Goal: Transaction & Acquisition: Purchase product/service

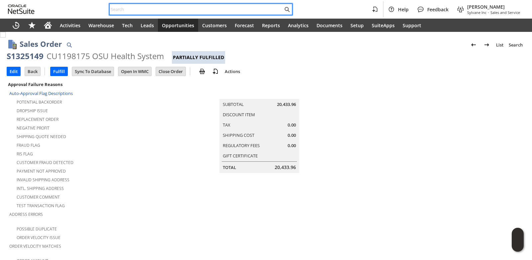
paste input "21146"
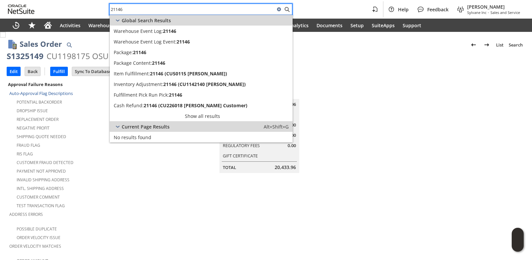
click at [138, 5] on input "21146" at bounding box center [192, 9] width 165 height 8
paste input "S1325149"
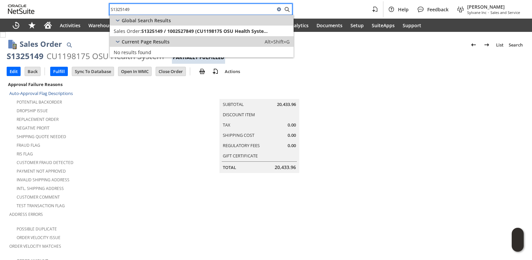
type input "S1325149"
click at [202, 147] on td "Summary Subtotal 20,433.96 Discount Item Tax 0.00 Shipping Cost 0.00 Regulatory…" at bounding box center [266, 126] width 173 height 93
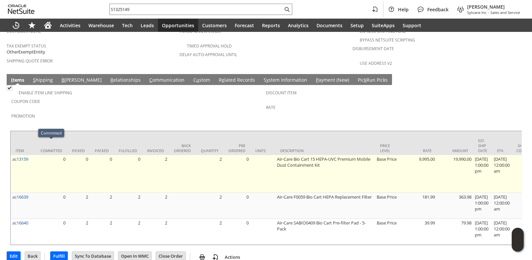
scroll to position [256, 0]
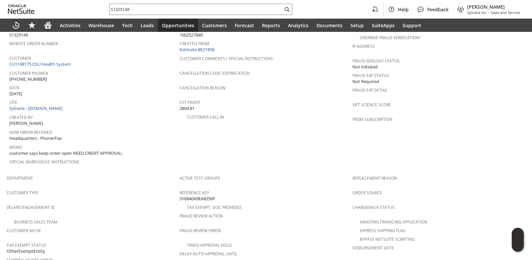
click at [36, 76] on span "1 (614) 293-4083" at bounding box center [28, 79] width 38 height 6
copy tbody "1 (614) 293-4083"
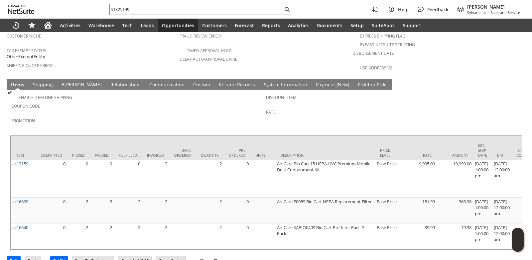
scroll to position [456, 0]
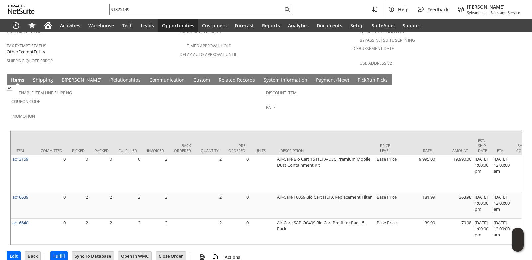
click at [217, 77] on link "R e lated Records" at bounding box center [237, 80] width 40 height 7
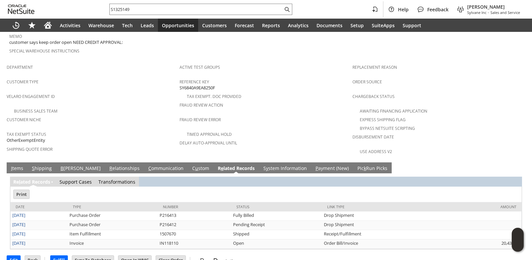
scroll to position [0, 0]
click at [268, 165] on link "S y stem Information" at bounding box center [285, 168] width 47 height 7
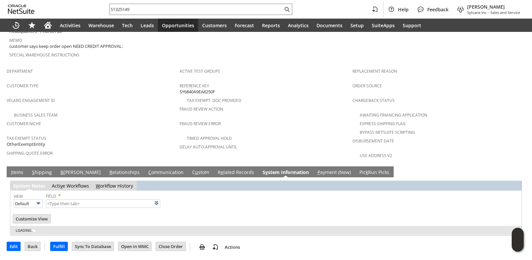
scroll to position [349, 0]
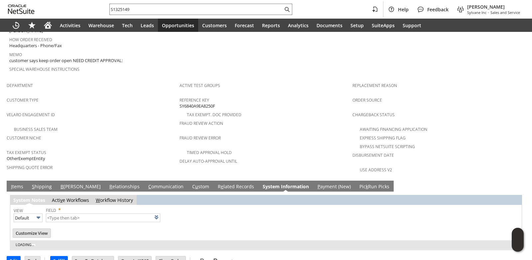
type input "1 to 25 of 85"
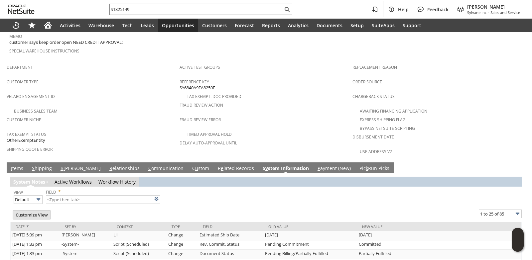
scroll to position [0, 0]
click at [15, 165] on link "I tems" at bounding box center [17, 168] width 16 height 7
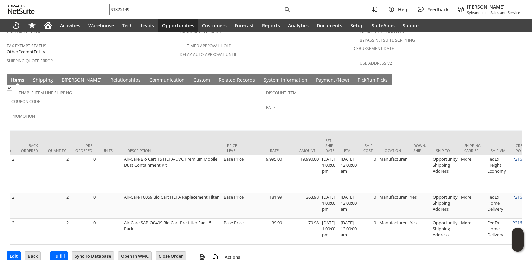
scroll to position [0, 154]
click at [177, 127] on div at bounding box center [266, 128] width 512 height 3
click at [148, 77] on link "C ommunication" at bounding box center [167, 80] width 39 height 7
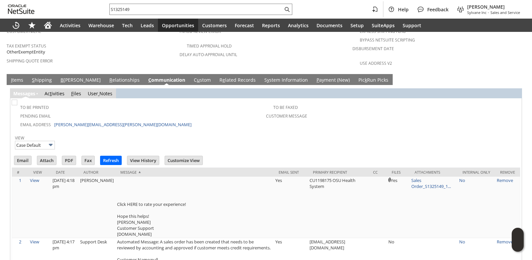
scroll to position [0, 0]
click at [21, 156] on input "Email" at bounding box center [22, 160] width 17 height 9
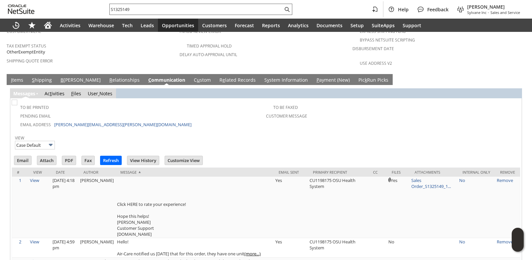
click at [138, 11] on input "S1325149" at bounding box center [196, 9] width 173 height 8
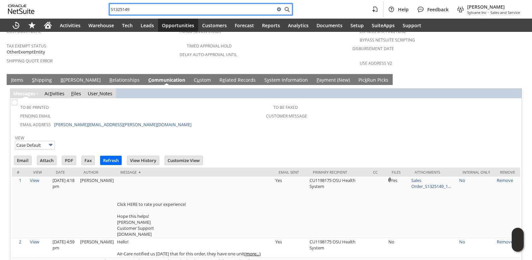
click at [138, 11] on input "S1325149" at bounding box center [192, 9] width 165 height 8
paste input "CU1230627 [PERSON_NAME]"
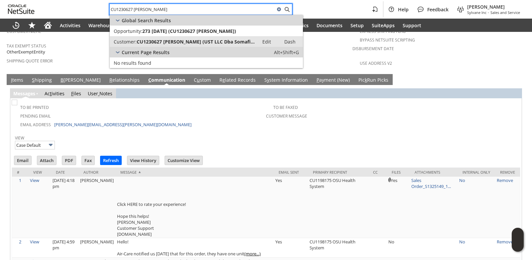
type input "CU1230627 [PERSON_NAME]"
click at [171, 43] on span "CU1230627 [PERSON_NAME] (UST LLC Dba Somafina)" at bounding box center [196, 42] width 118 height 6
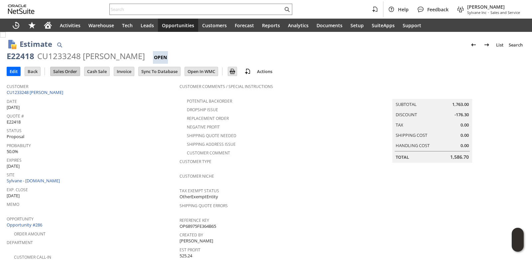
click at [70, 70] on input "Sales Order" at bounding box center [65, 71] width 29 height 9
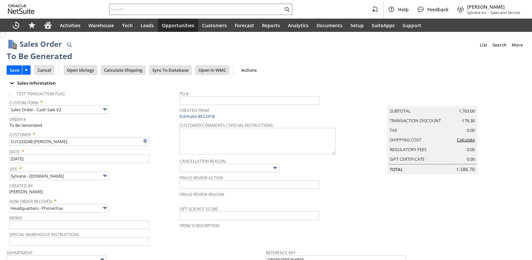
type input "Intelligent Recommendations¹⁰"
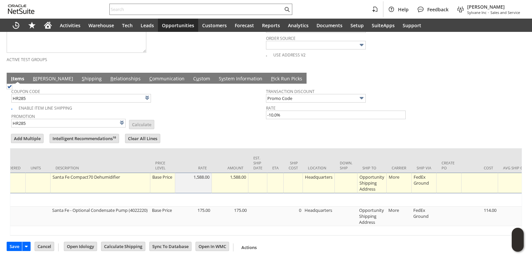
scroll to position [0, 302]
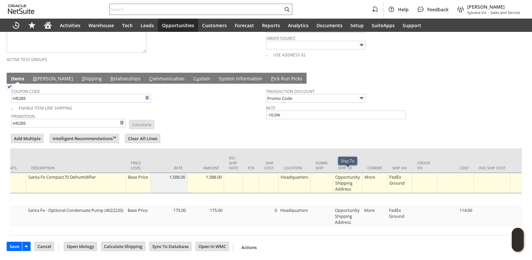
click at [347, 174] on div "Opportunity Shipping Address" at bounding box center [348, 183] width 26 height 19
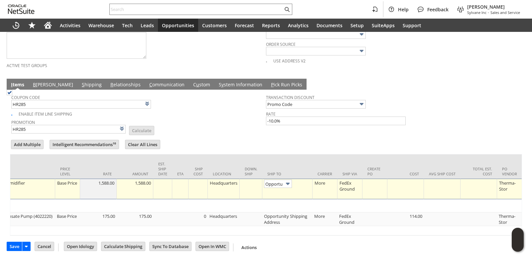
scroll to position [0, 41]
click at [285, 180] on img at bounding box center [288, 184] width 8 height 8
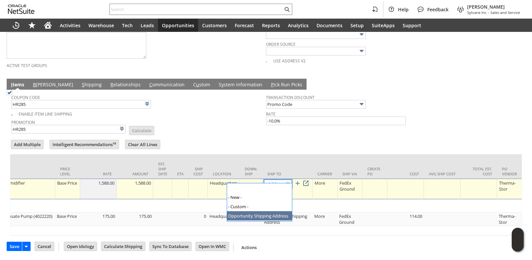
scroll to position [0, 0]
click at [306, 180] on link at bounding box center [305, 183] width 7 height 7
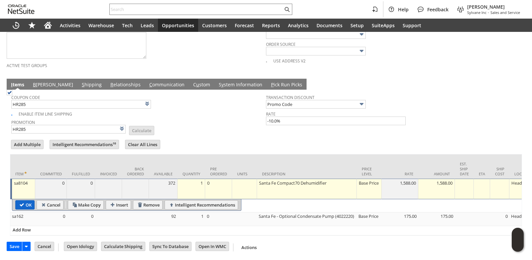
click at [24, 201] on input "OK" at bounding box center [25, 205] width 19 height 9
type input "Add"
type input "Copy Previous"
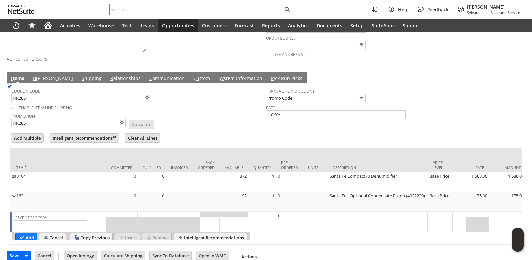
click at [40, 80] on link "B illing" at bounding box center [53, 78] width 44 height 7
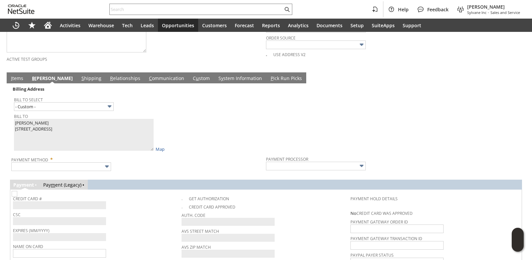
click at [228, 140] on div "Bill To Robert Royer 611 Baltimore Annapolis Blvd 2296737 Severna Park MD 21146…" at bounding box center [138, 132] width 249 height 41
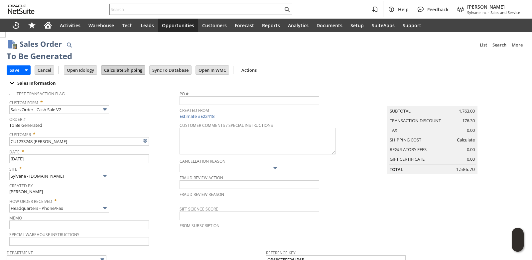
click at [121, 72] on input "Calculate Shipping" at bounding box center [123, 70] width 44 height 9
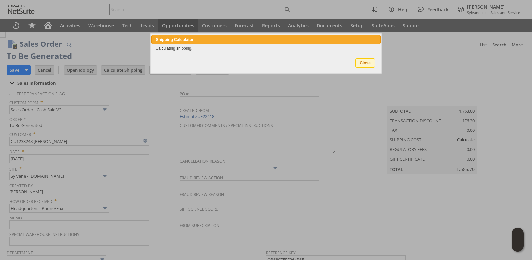
type input "OtherExemptEntity"
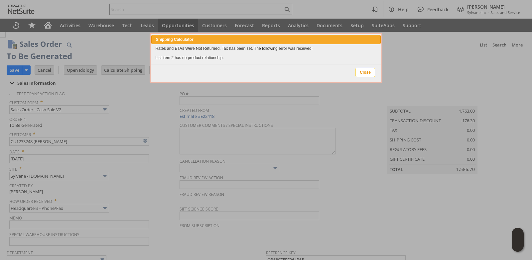
click at [364, 72] on span "Close" at bounding box center [365, 72] width 19 height 9
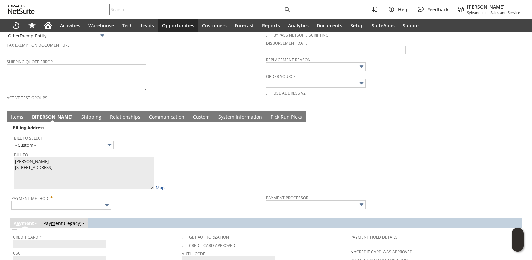
click at [16, 117] on link "I tems" at bounding box center [17, 117] width 16 height 7
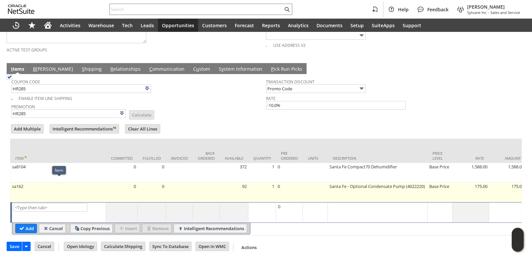
click at [25, 186] on td "sa162" at bounding box center [58, 193] width 96 height 20
type input "sa162"
type input "OK"
type input "Make Copy"
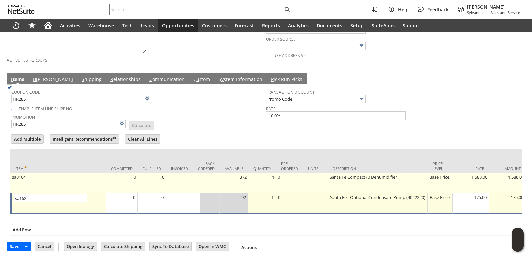
scroll to position [343, 0]
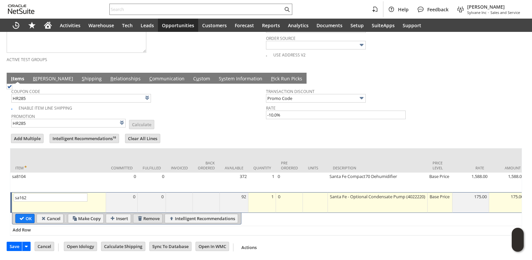
click at [150, 216] on input "Remove" at bounding box center [147, 219] width 29 height 9
type input "Add"
type input "Copy Previous"
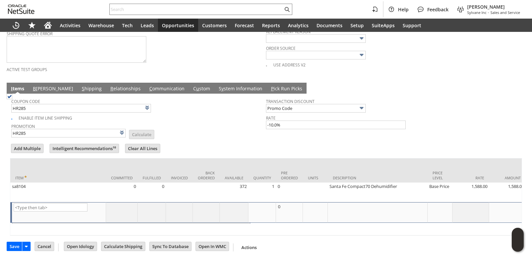
scroll to position [334, 0]
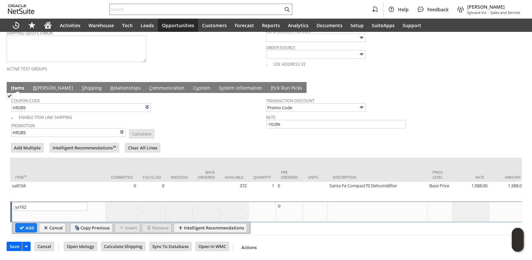
type input "sa162"
click at [200, 163] on td "Back Ordered" at bounding box center [206, 170] width 27 height 24
click at [28, 225] on input "Add" at bounding box center [26, 228] width 21 height 9
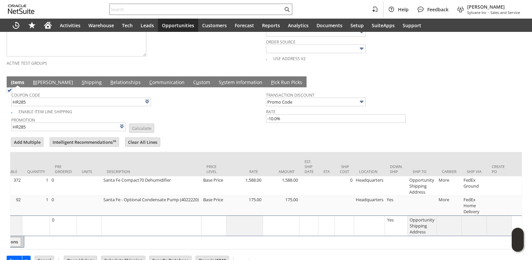
scroll to position [0, 254]
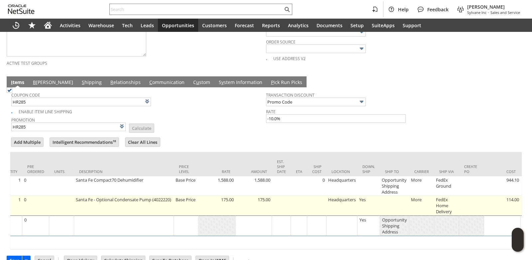
click at [400, 205] on td at bounding box center [394, 206] width 29 height 20
type input "OK"
type input "Make Copy"
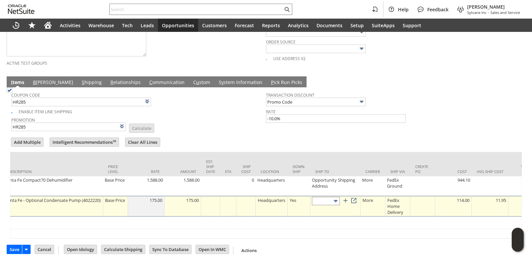
click at [331, 204] on input "text" at bounding box center [326, 201] width 28 height 8
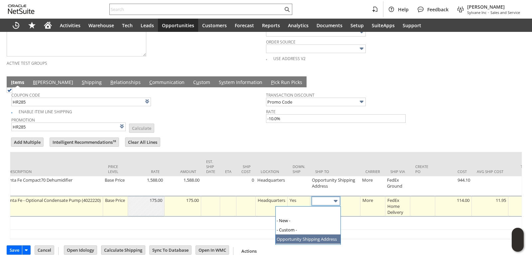
drag, startPoint x: 314, startPoint y: 241, endPoint x: 361, endPoint y: 205, distance: 59.2
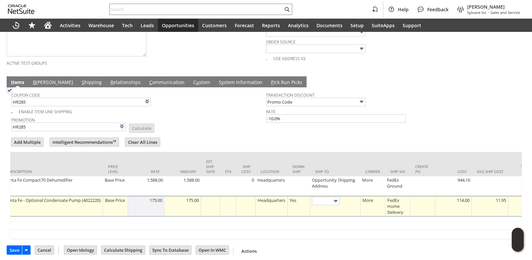
type input "Opportunity Shipping Address"
click at [357, 203] on link at bounding box center [353, 200] width 7 height 7
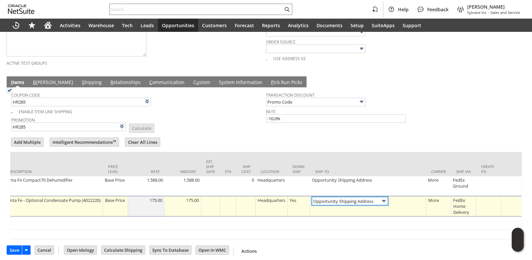
scroll to position [0, 0]
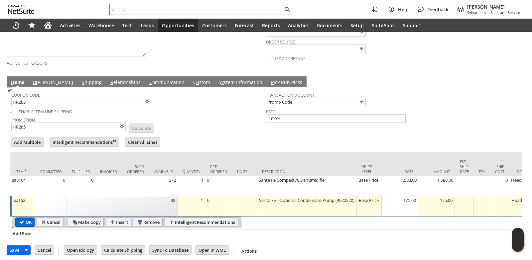
click at [28, 222] on input "OK" at bounding box center [25, 222] width 19 height 9
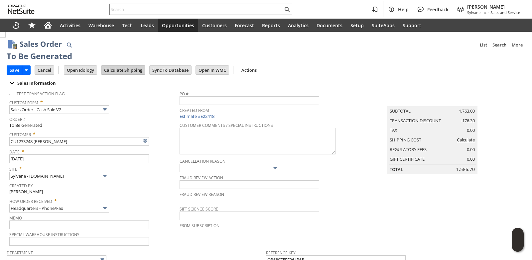
click at [123, 67] on input "Calculate Shipping" at bounding box center [123, 70] width 44 height 9
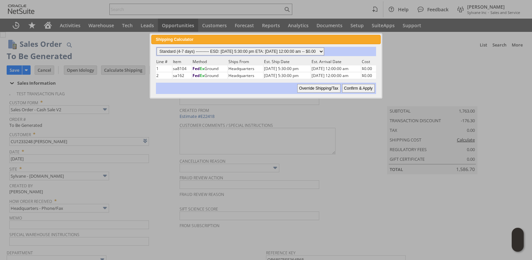
click at [324, 51] on select "Standard (4-7 days) ---------- ESD: 08/12/2025 5:30:00 pm ETA: 08/14/2025 12:00…" at bounding box center [241, 52] width 168 height 8
select select "3 Day ------------------------ ESD: 08/12/2025 5:30:00 pm ETA: 08/14/2025 12:00…"
click at [157, 48] on select "Standard (4-7 days) ---------- ESD: 08/12/2025 5:30:00 pm ETA: 08/14/2025 12:00…" at bounding box center [241, 52] width 168 height 8
click at [357, 86] on input "Confirm & Apply" at bounding box center [358, 88] width 33 height 9
type input "Add"
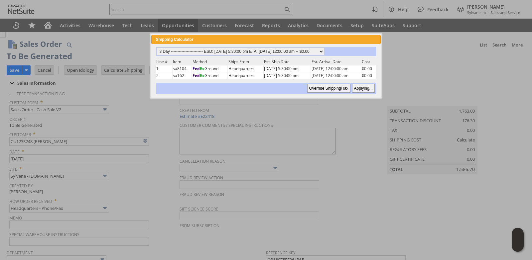
type input "Copy Previous"
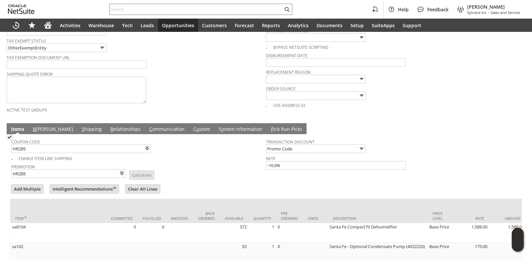
scroll to position [354, 0]
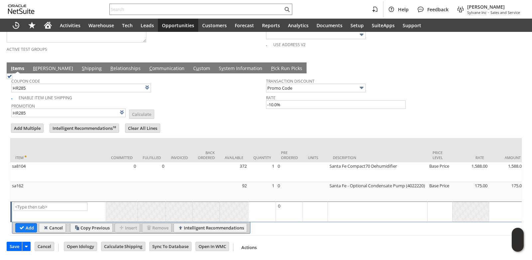
click at [46, 65] on link "B illing" at bounding box center [53, 68] width 44 height 7
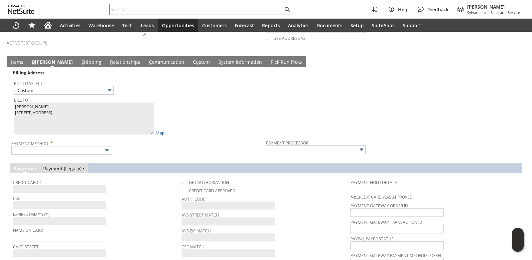
click at [243, 118] on div "Bill To Robert Royer 611 Baltimore Annapolis Blvd 2296737 Severna Park MD 21146…" at bounding box center [138, 115] width 249 height 41
click at [97, 153] on input "text" at bounding box center [61, 150] width 100 height 9
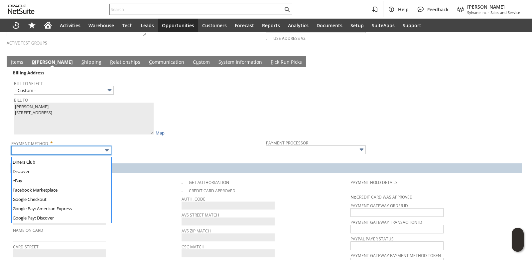
scroll to position [186, 0]
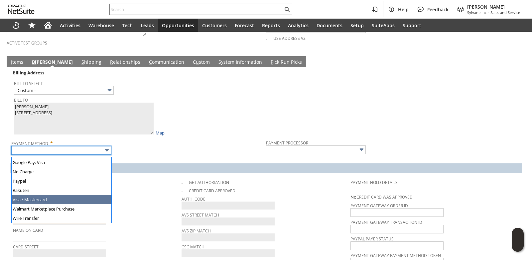
type input "Visa / Mastercard"
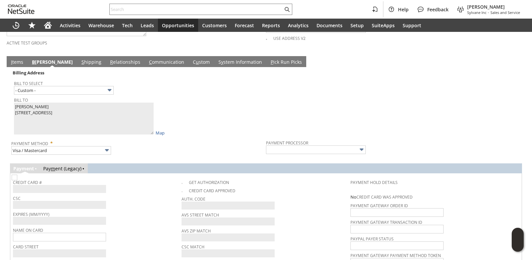
click at [124, 201] on span "CSC" at bounding box center [95, 197] width 165 height 7
type input "Braintree"
checkbox input "true"
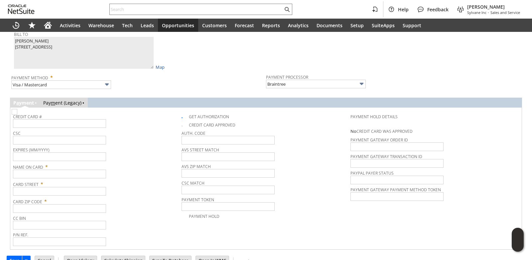
scroll to position [421, 0]
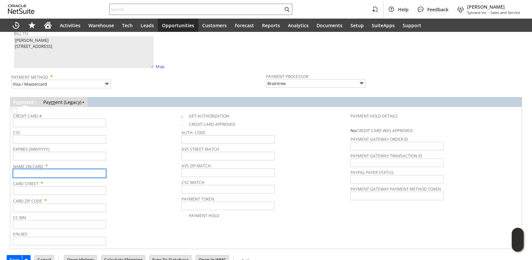
click at [42, 175] on input "text" at bounding box center [59, 173] width 93 height 9
paste input "Robert Royer"
type input "Robert Royer"
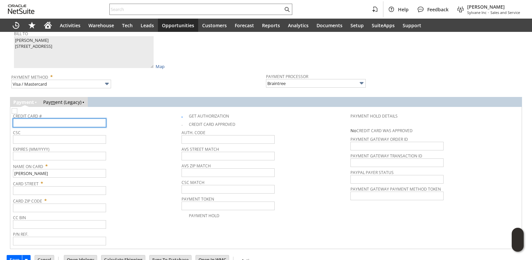
click at [41, 126] on input "text" at bounding box center [59, 123] width 93 height 9
type input "4482130021025915"
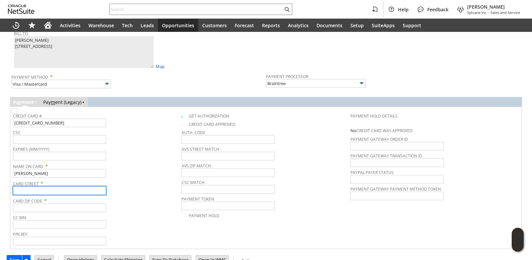
click at [55, 193] on input "text" at bounding box center [59, 191] width 93 height 9
paste input "611 Baltimore Annapolis Blvd"
type input "611 Baltimore Annapolis Blvd"
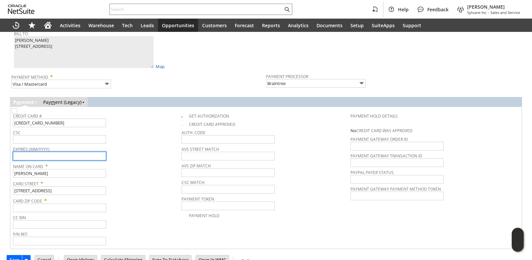
click at [68, 157] on input "text" at bounding box center [59, 156] width 93 height 9
type input "11/2028"
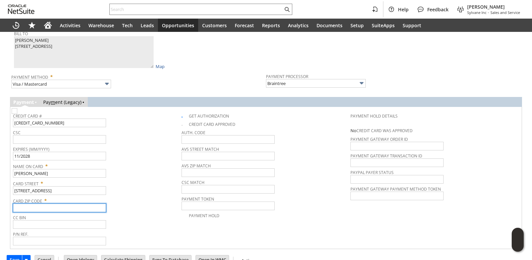
click at [65, 207] on input "text" at bounding box center [59, 208] width 93 height 9
paste input "21146"
type input "21146"
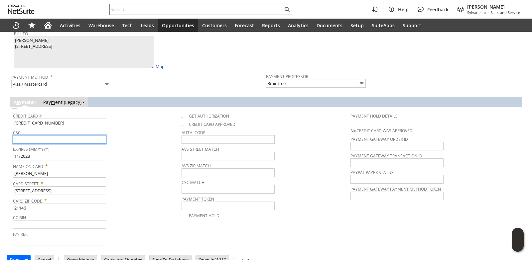
click at [77, 141] on input "text" at bounding box center [59, 139] width 93 height 9
type input "729"
click at [150, 152] on span "Expires (MM/YYYY)" at bounding box center [95, 148] width 165 height 7
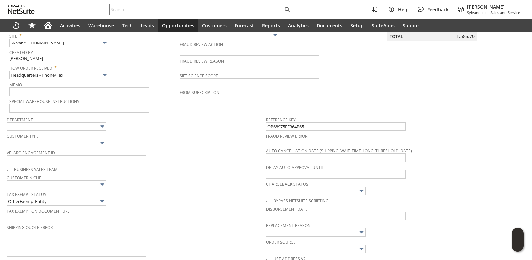
scroll to position [0, 0]
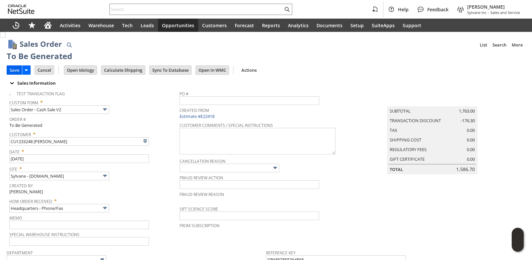
click at [15, 73] on input "Save" at bounding box center [14, 70] width 15 height 9
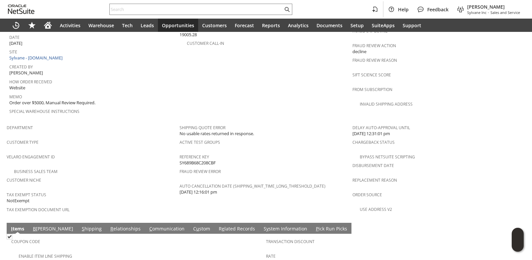
scroll to position [200, 0]
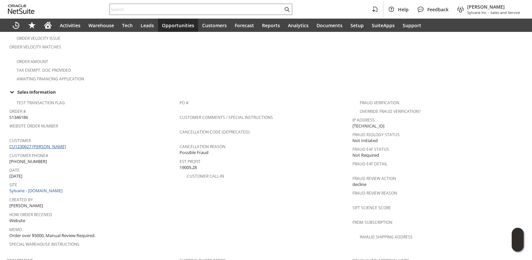
click at [58, 144] on link "CU1230627 [PERSON_NAME]" at bounding box center [38, 147] width 58 height 6
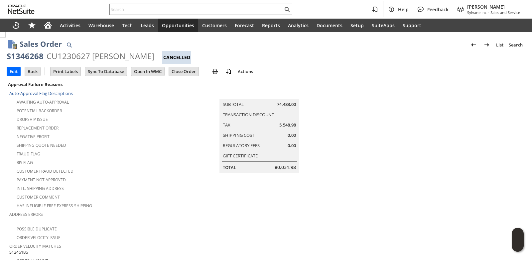
scroll to position [200, 0]
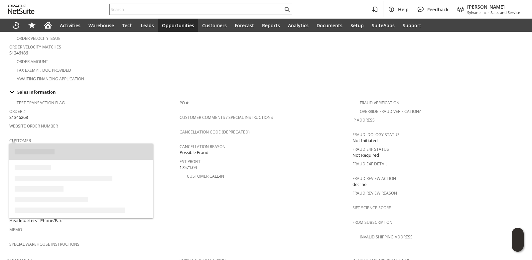
click at [61, 144] on link "CU1230627 Will Bainbridge" at bounding box center [38, 147] width 58 height 6
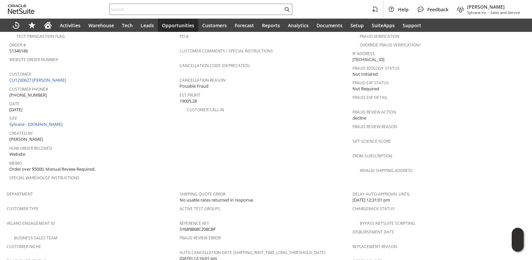
scroll to position [399, 0]
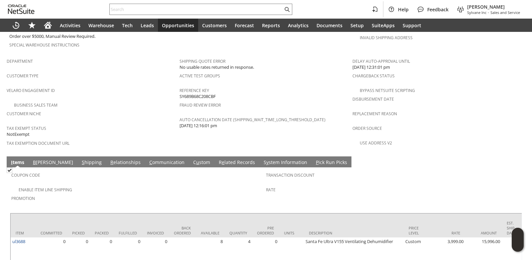
click at [262, 159] on link "S y stem Information" at bounding box center [285, 162] width 47 height 7
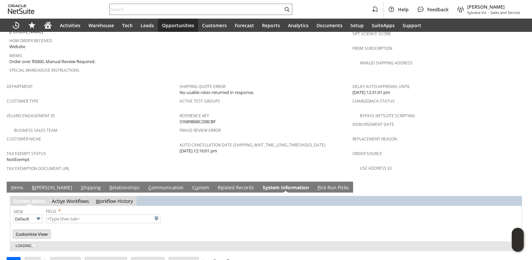
type input "1 to 25 of 103"
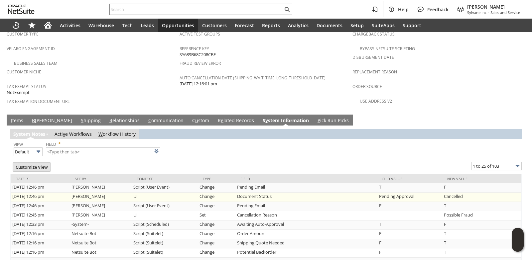
scroll to position [440, 0]
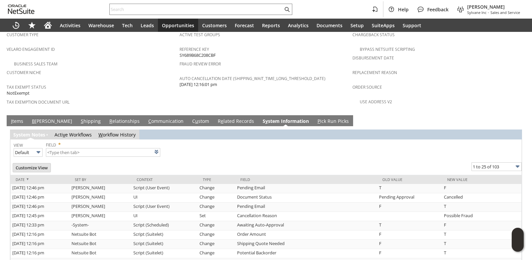
click at [19, 118] on link "I tems" at bounding box center [17, 121] width 16 height 7
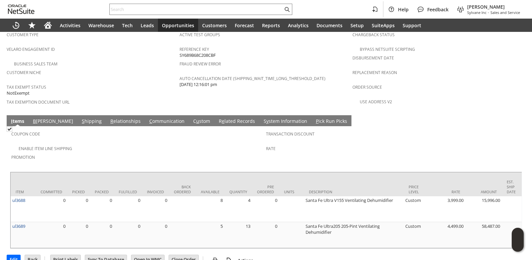
scroll to position [443, 0]
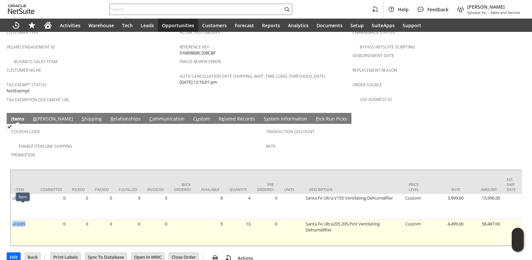
drag, startPoint x: 26, startPoint y: 210, endPoint x: 11, endPoint y: 210, distance: 15.0
click at [11, 220] on td "ul3689" at bounding box center [23, 233] width 25 height 26
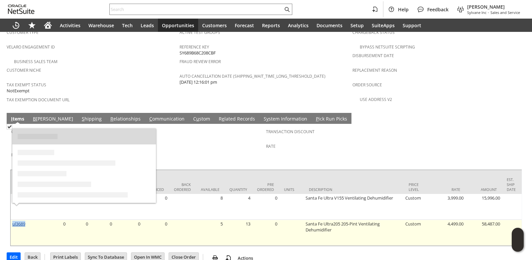
copy link "ul3689"
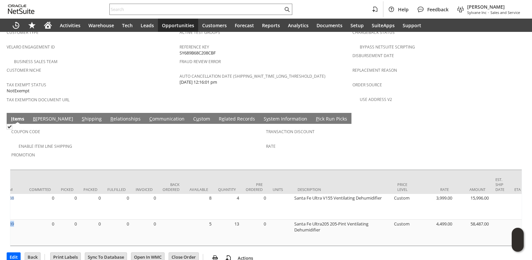
scroll to position [0, 0]
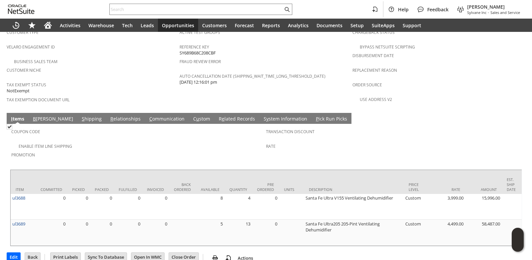
click at [271, 142] on div "Rate" at bounding box center [391, 149] width 251 height 14
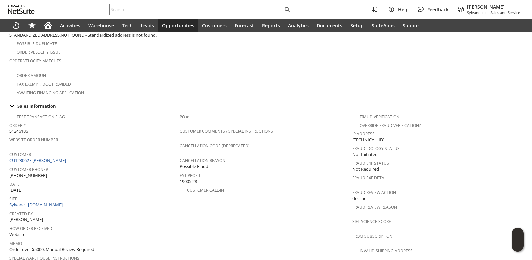
scroll to position [210, 0]
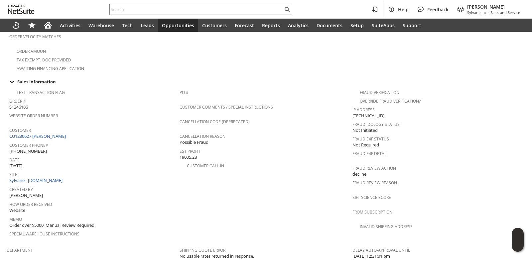
click at [32, 148] on span "[PHONE_NUMBER]" at bounding box center [28, 151] width 38 height 6
copy tbody "[PHONE_NUMBER]"
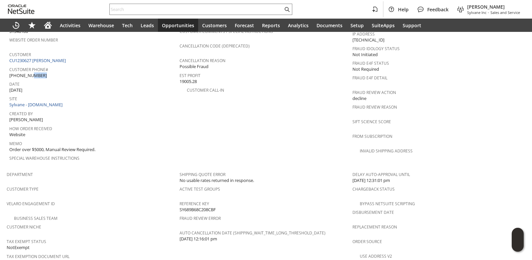
scroll to position [376, 0]
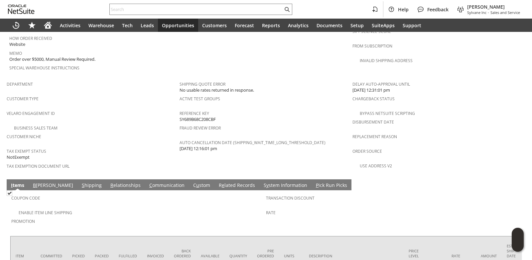
click at [80, 182] on link "S hipping" at bounding box center [91, 185] width 23 height 7
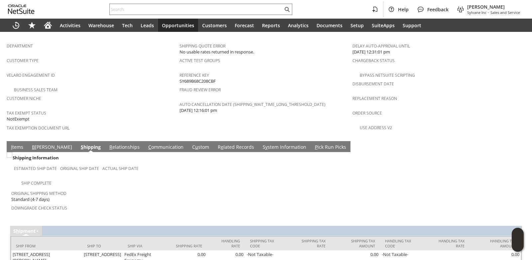
scroll to position [428, 0]
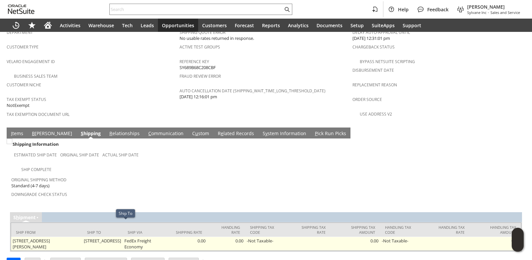
click at [92, 237] on td "[STREET_ADDRESS]" at bounding box center [102, 244] width 41 height 14
copy td "84042"
drag, startPoint x: 89, startPoint y: 225, endPoint x: 102, endPoint y: 230, distance: 13.5
click at [102, 237] on td "[STREET_ADDRESS]" at bounding box center [102, 244] width 41 height 14
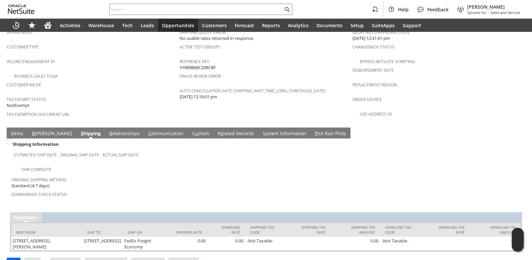
click at [21, 130] on link "I tems" at bounding box center [17, 133] width 16 height 7
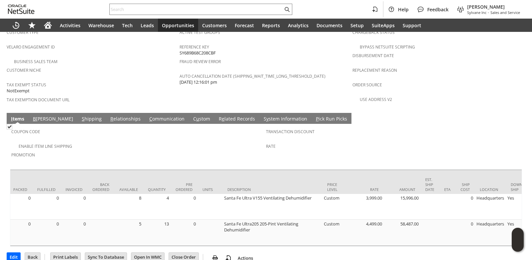
scroll to position [0, 0]
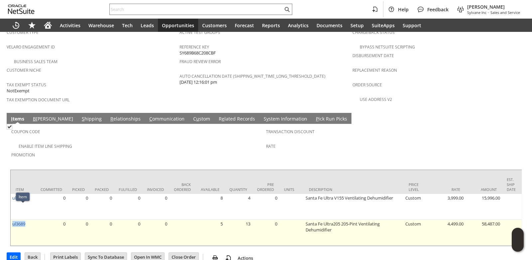
drag, startPoint x: 28, startPoint y: 209, endPoint x: 12, endPoint y: 209, distance: 16.3
click at [12, 220] on td "ul3689" at bounding box center [23, 233] width 25 height 26
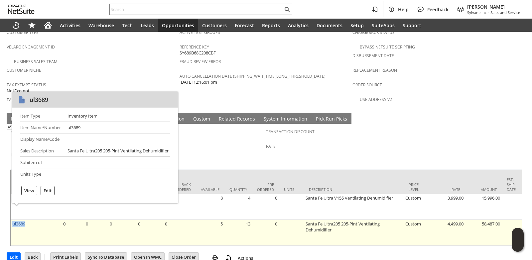
copy link "ul3689"
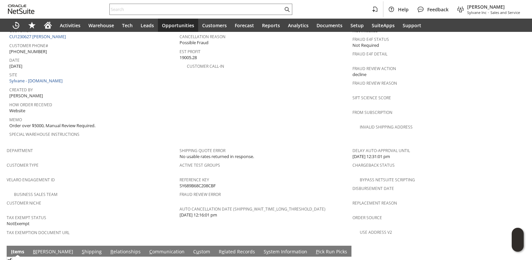
scroll to position [210, 0]
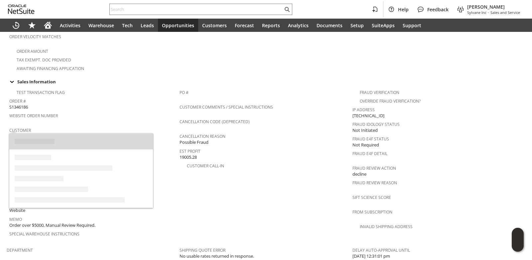
click at [56, 133] on link "CU1230627 [PERSON_NAME]" at bounding box center [38, 136] width 58 height 6
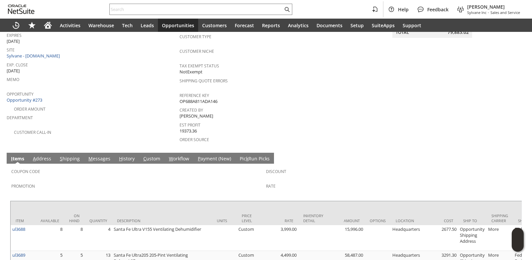
scroll to position [32, 0]
